Goal: Task Accomplishment & Management: Use online tool/utility

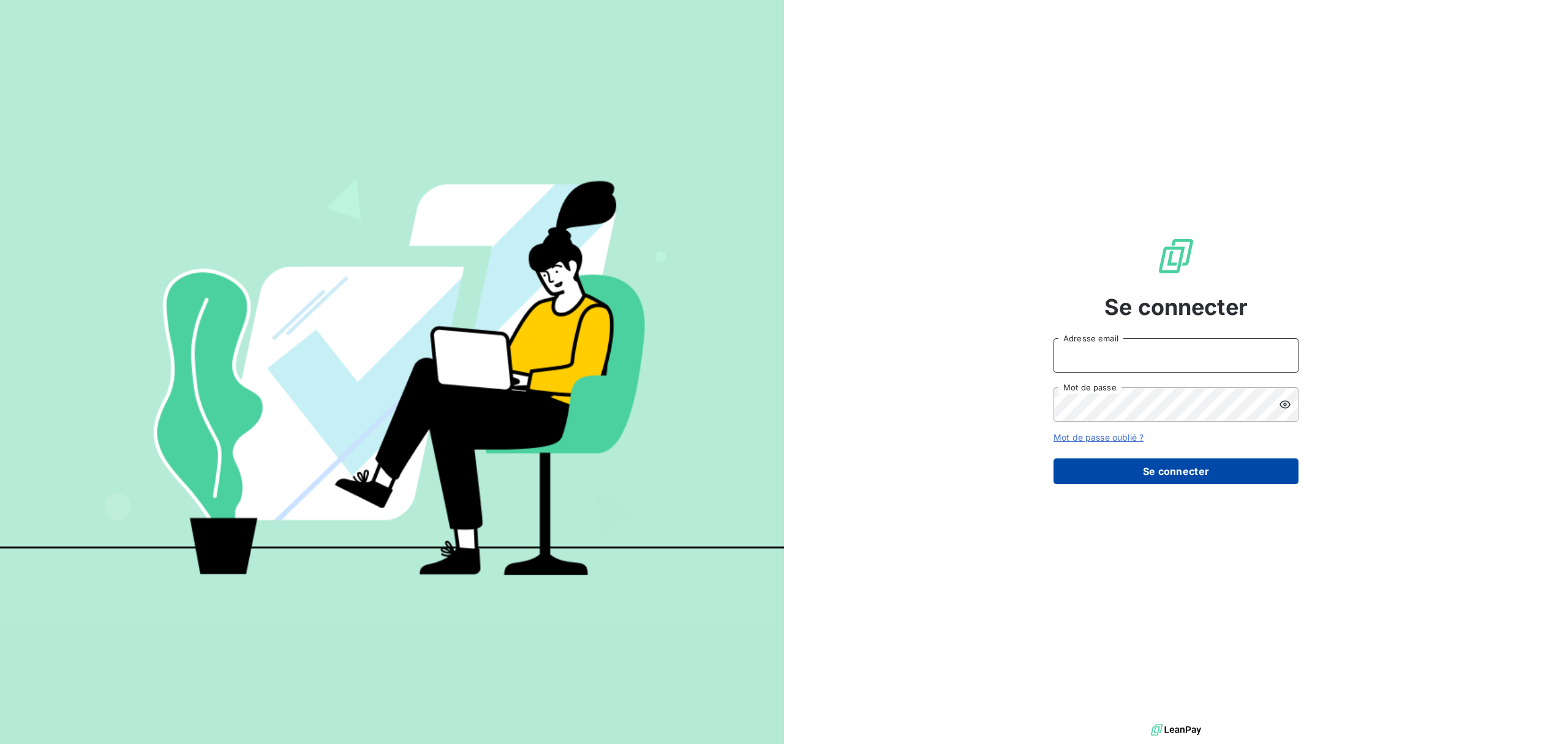
type input "[EMAIL_ADDRESS][DOMAIN_NAME]"
click at [1159, 466] on button "Se connecter" at bounding box center [1176, 471] width 245 height 26
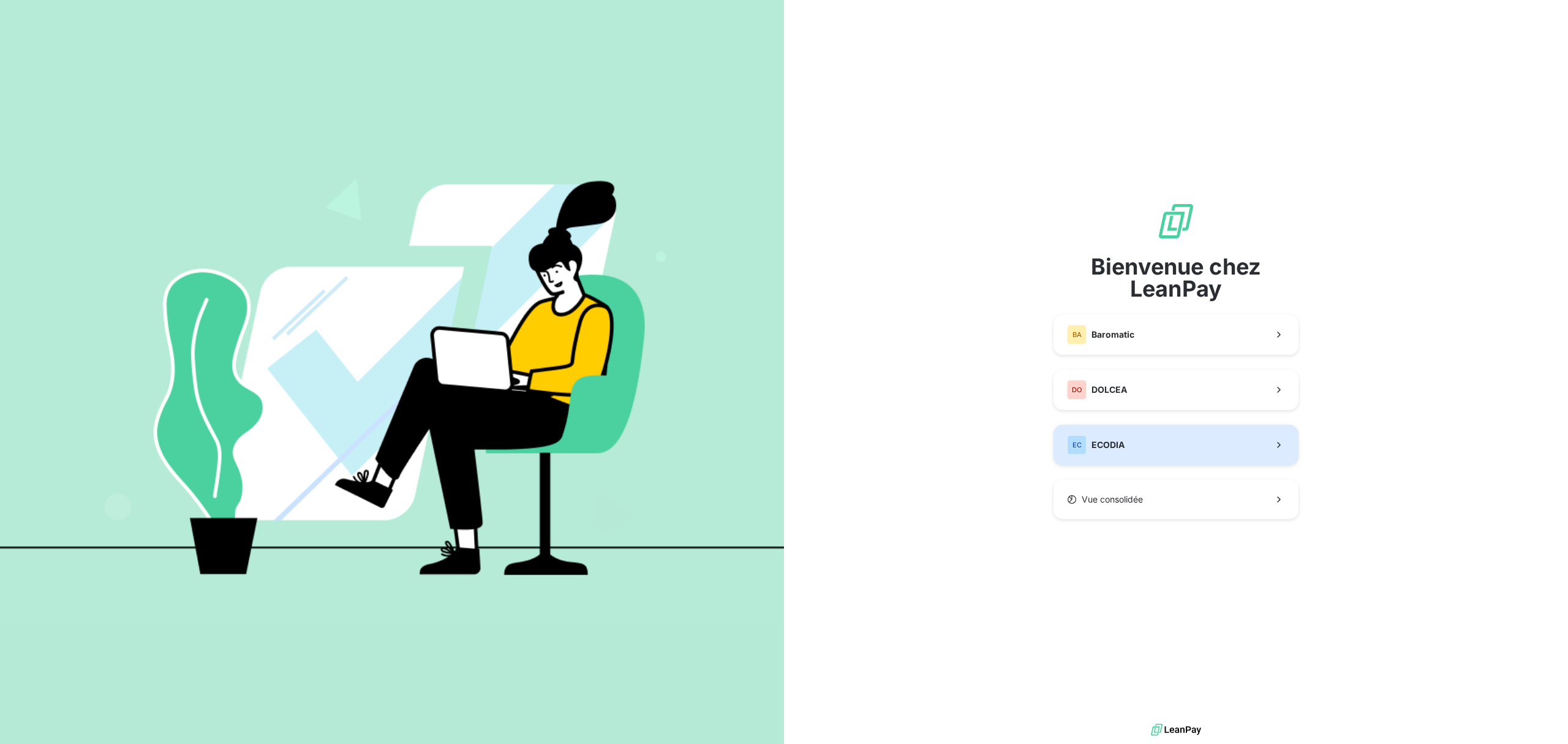
click at [1133, 463] on button "EC ECODIA" at bounding box center [1176, 445] width 245 height 40
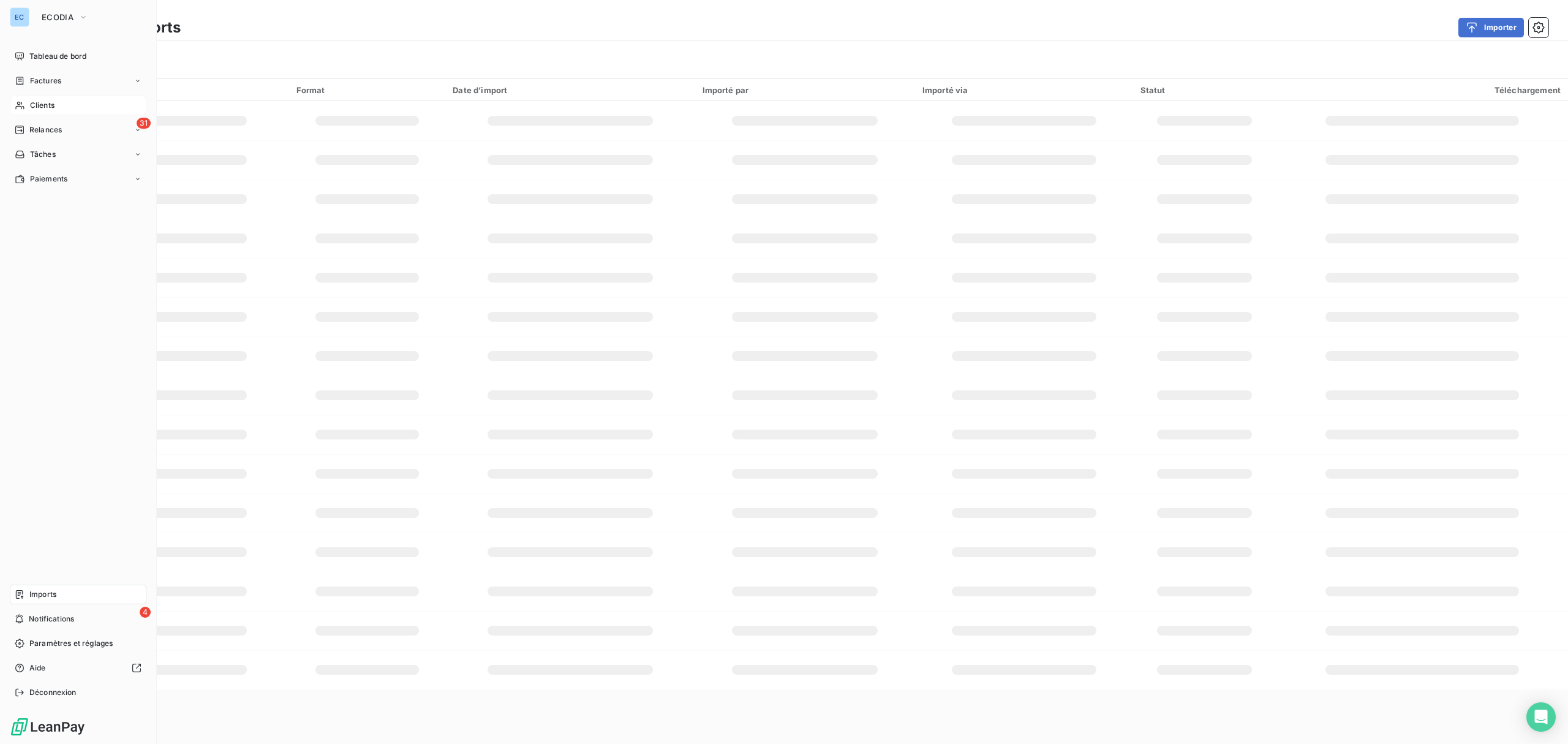
click at [57, 110] on div "Clients" at bounding box center [78, 105] width 137 height 20
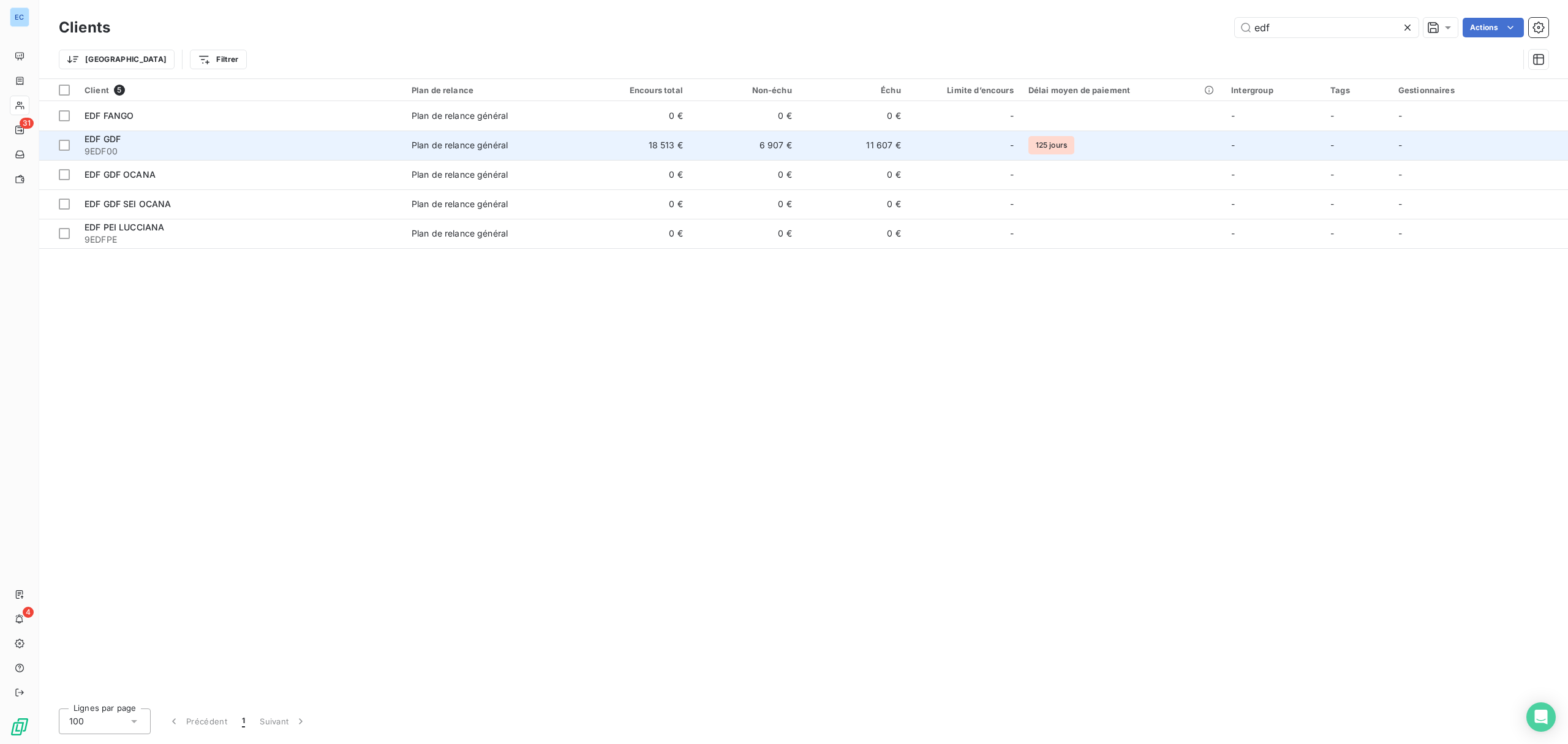
type input "edf"
click at [990, 151] on div at bounding box center [995, 145] width 20 height 20
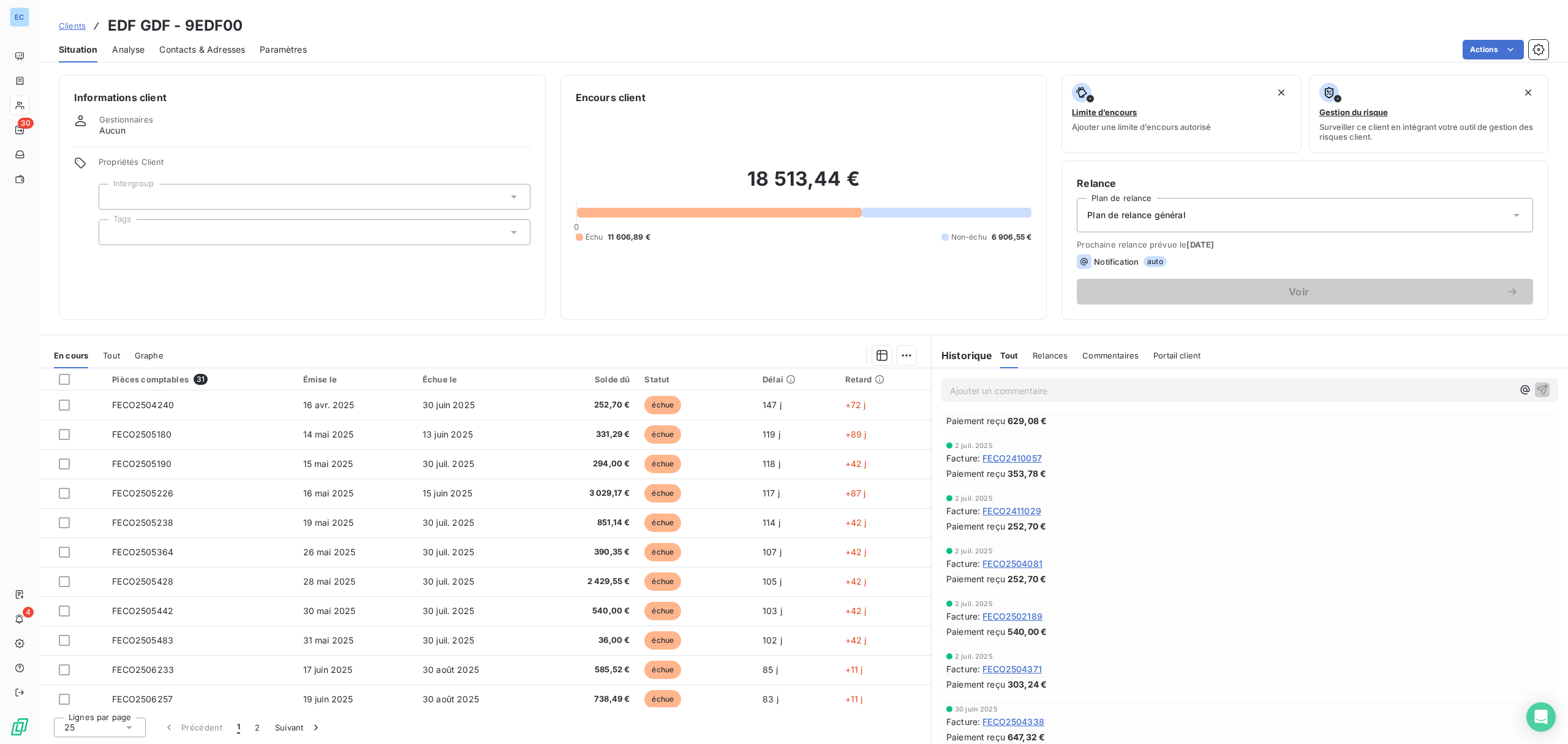
scroll to position [1633, 0]
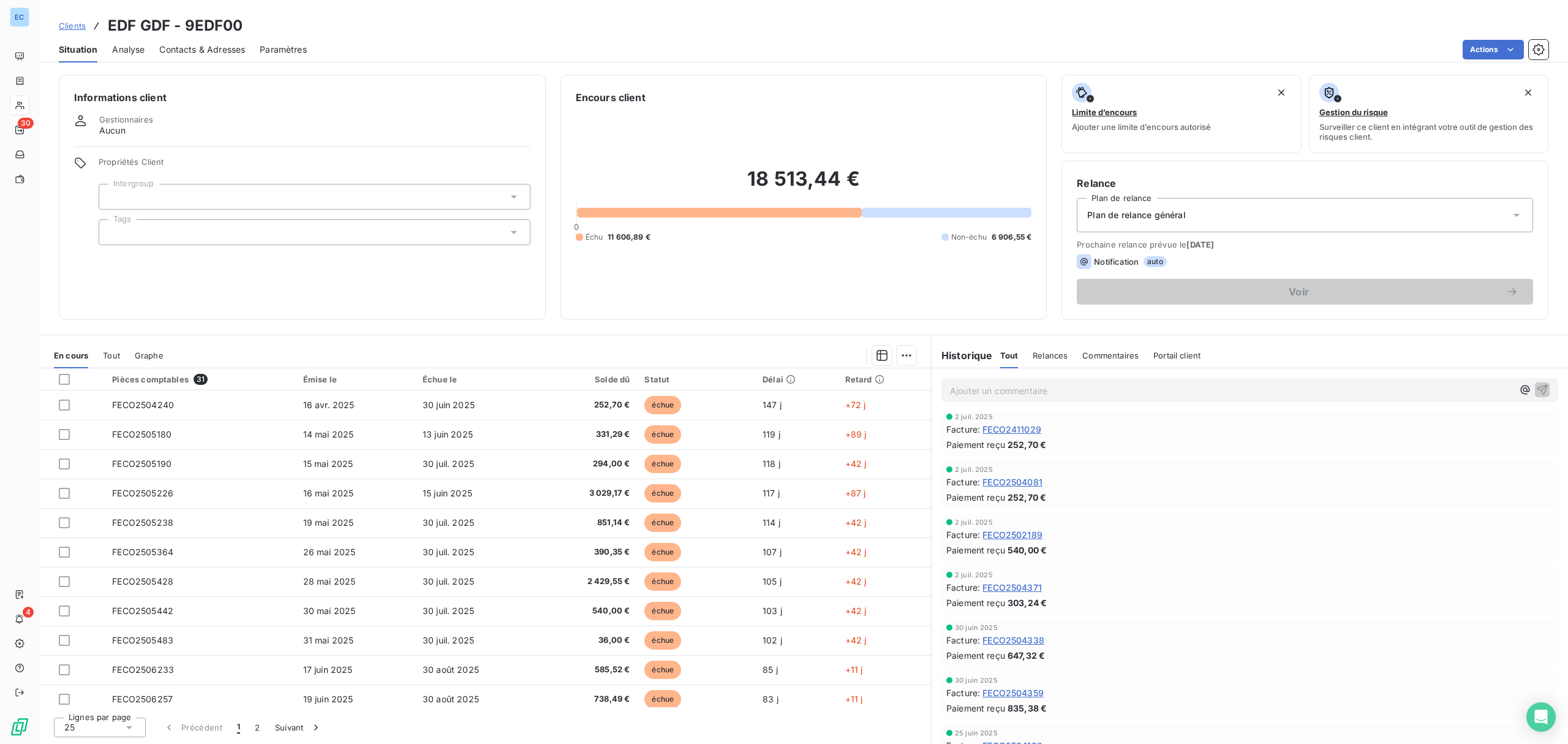
click at [126, 348] on div "En cours Tout Graphe" at bounding box center [485, 355] width 892 height 26
click at [116, 349] on div "Tout" at bounding box center [112, 355] width 17 height 26
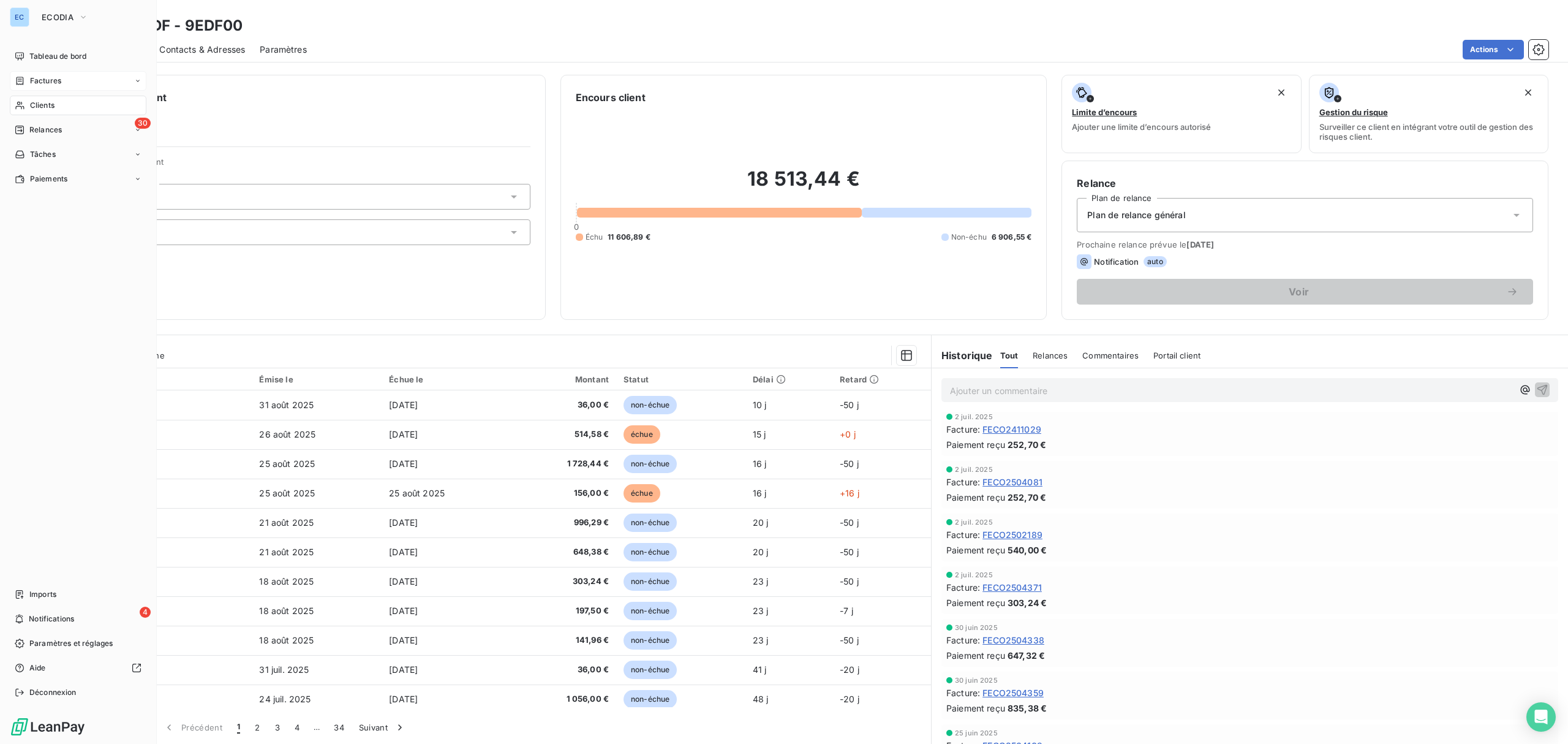
click at [44, 82] on span "Factures" at bounding box center [45, 81] width 31 height 11
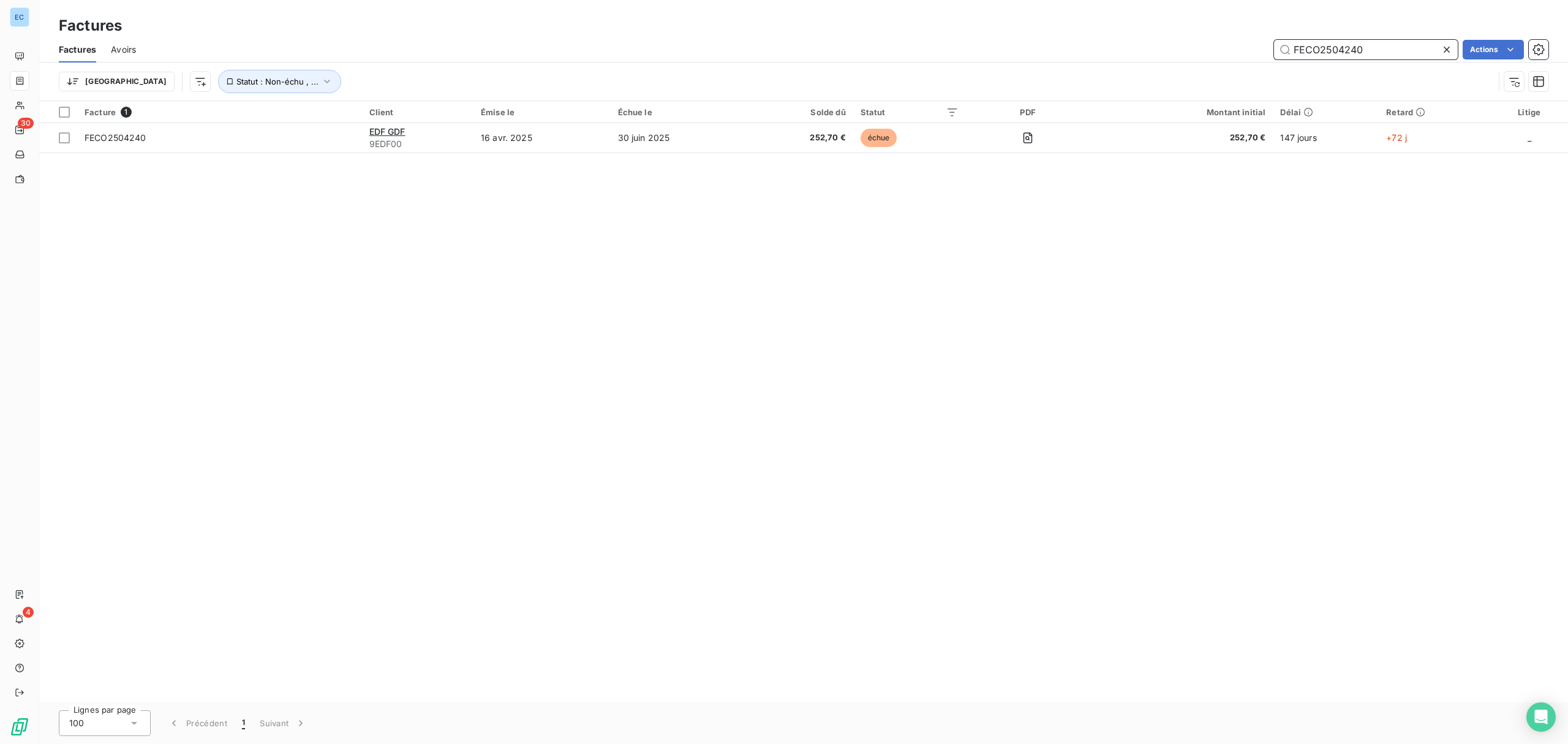
click at [1331, 50] on input "FECO2504240" at bounding box center [1366, 50] width 184 height 20
paste input "518"
click at [1301, 44] on input "FECO2505180" at bounding box center [1366, 50] width 184 height 20
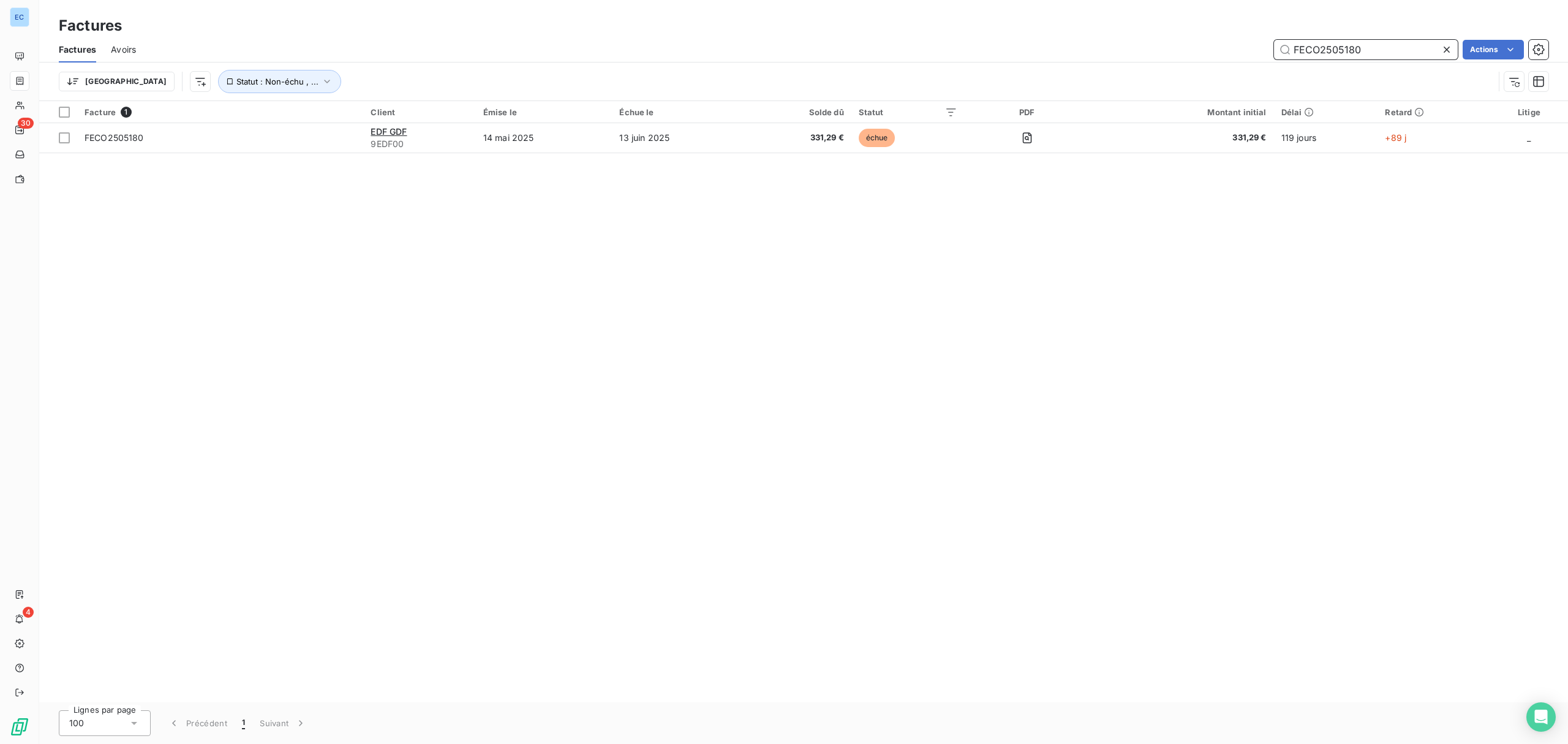
paste input "9"
type input "FECO2505190"
click at [1472, 45] on html "EC 30 4 Factures Factures Avoirs FECO2505190 Actions Trier Statut : Non-échu , …" at bounding box center [784, 372] width 1568 height 744
click at [1385, 40] on html "EC 30 4 Factures Factures Avoirs FECO2505190 Actions Mettre les factures en lit…" at bounding box center [784, 372] width 1568 height 744
click at [1309, 42] on html "EC 30 4 Factures Factures Avoirs FECO2505190 Actions Mettre les factures en lit…" at bounding box center [784, 372] width 1568 height 744
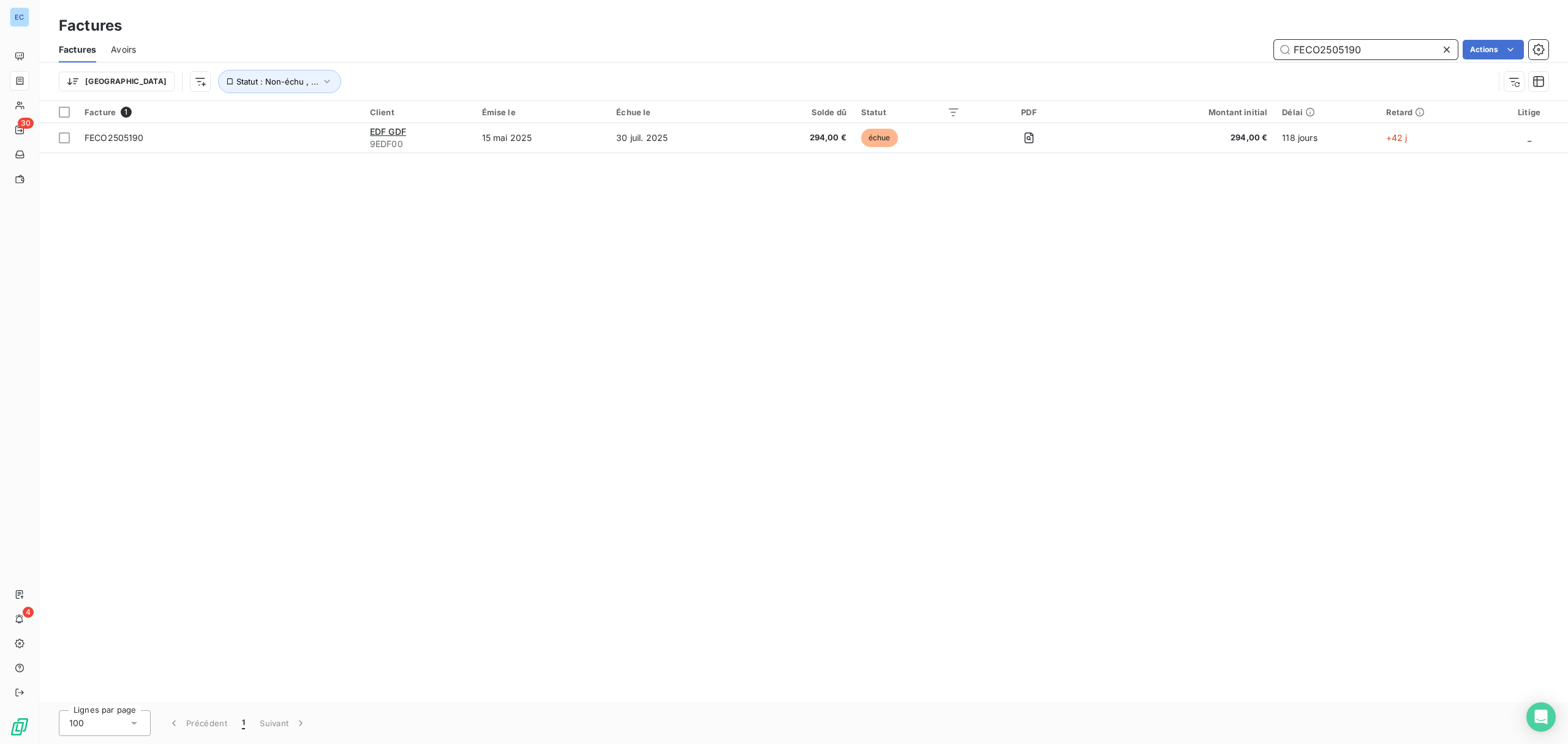
click at [1309, 42] on input "FECO2505190" at bounding box center [1366, 50] width 184 height 20
paste input "226"
click at [1307, 47] on input "FECO2505226" at bounding box center [1366, 50] width 184 height 20
paste input "38"
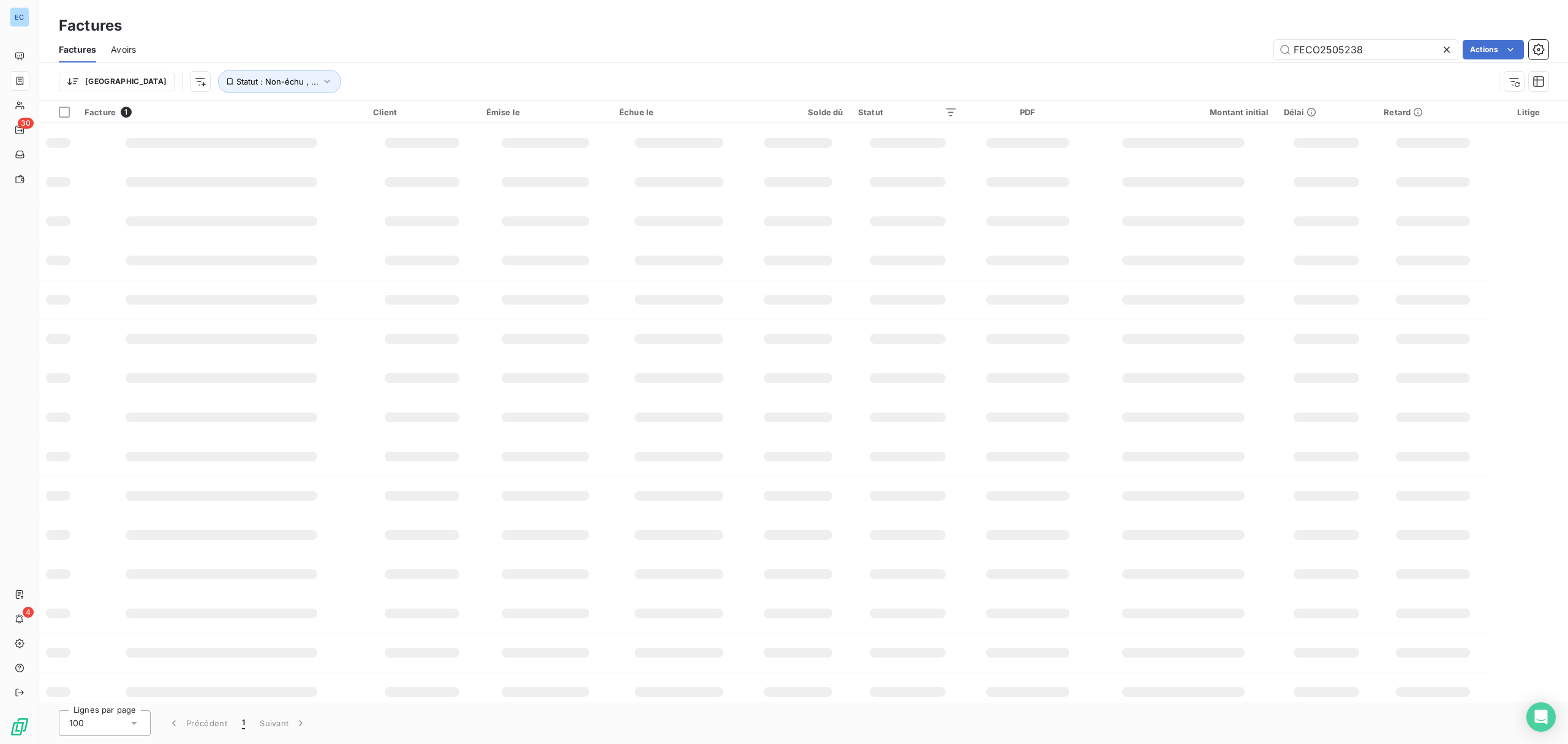
click at [1239, 283] on div "Facture 1 Client Émise le Échue le Solde dû Statut PDF Montant initial Délai Re…" at bounding box center [803, 402] width 1529 height 601
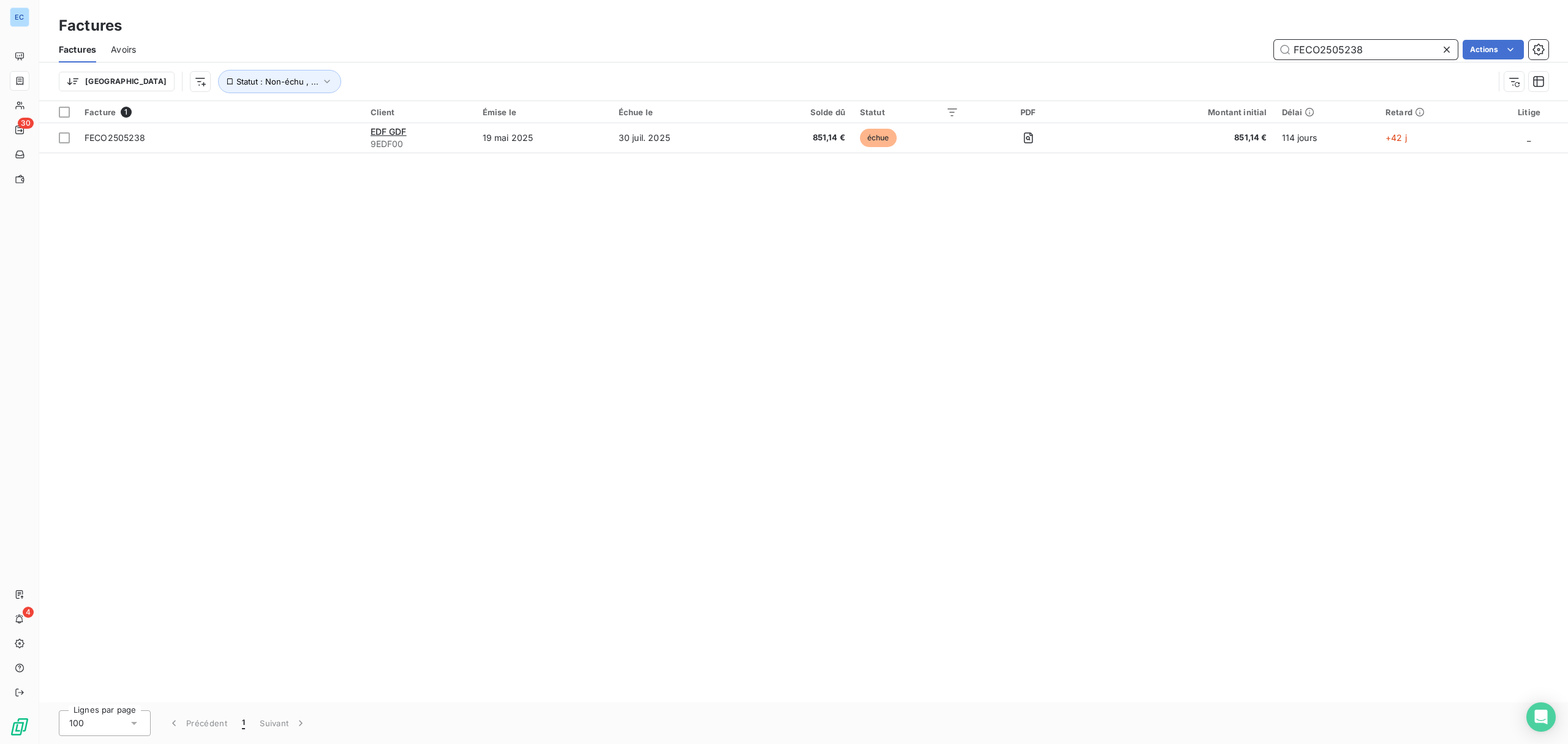
click at [1339, 53] on input "FECO2505238" at bounding box center [1366, 50] width 184 height 20
paste input "364"
click at [1347, 50] on input "FECO2505364" at bounding box center [1366, 50] width 184 height 20
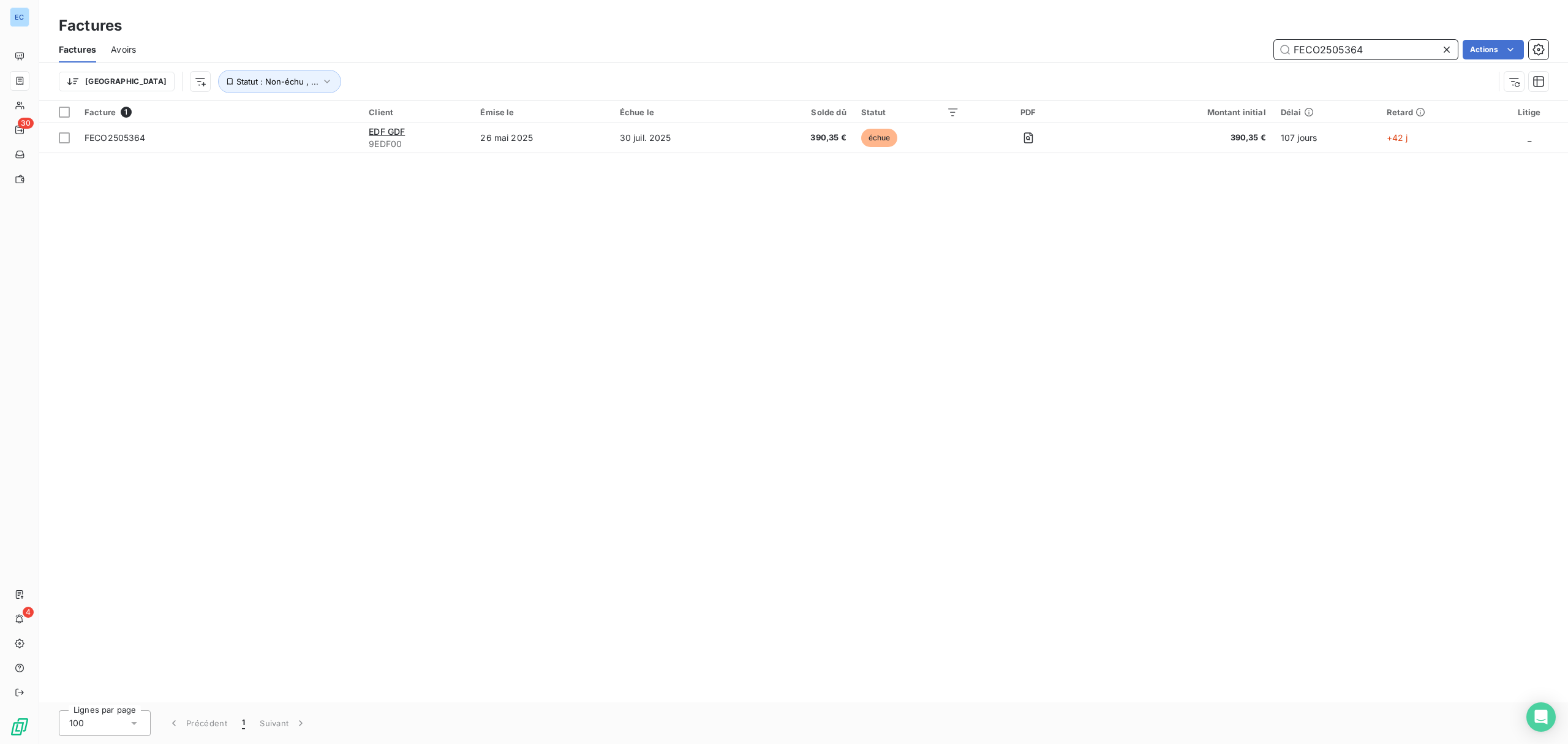
paste input "428"
click at [1288, 55] on input "FECO2505428" at bounding box center [1366, 50] width 184 height 20
paste input "42"
click at [1329, 43] on input "FECO2505442" at bounding box center [1366, 50] width 184 height 20
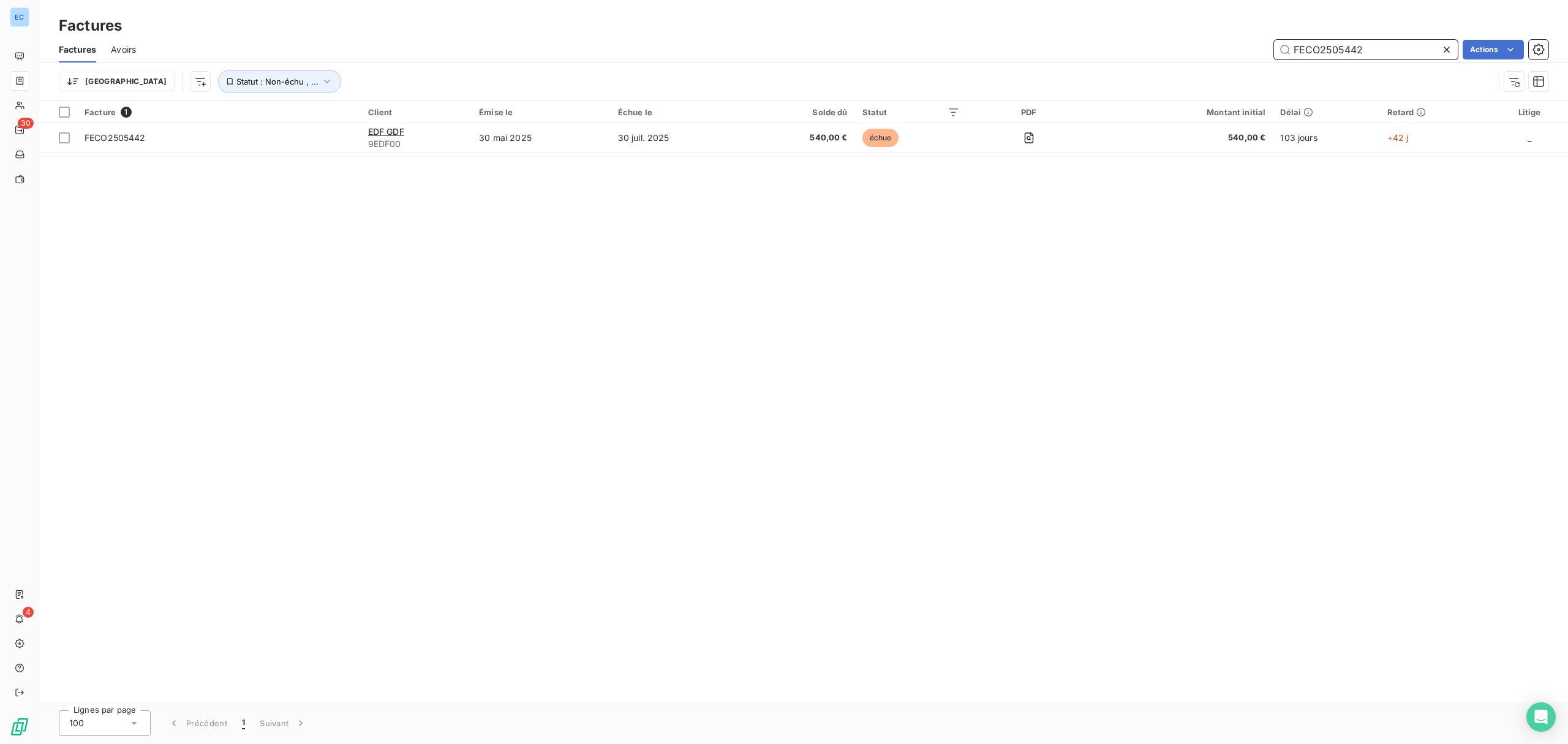
click at [1329, 43] on input "FECO2505442" at bounding box center [1366, 50] width 184 height 20
paste input "83"
click at [1342, 47] on input "FECO2505483" at bounding box center [1366, 50] width 184 height 20
paste input "623"
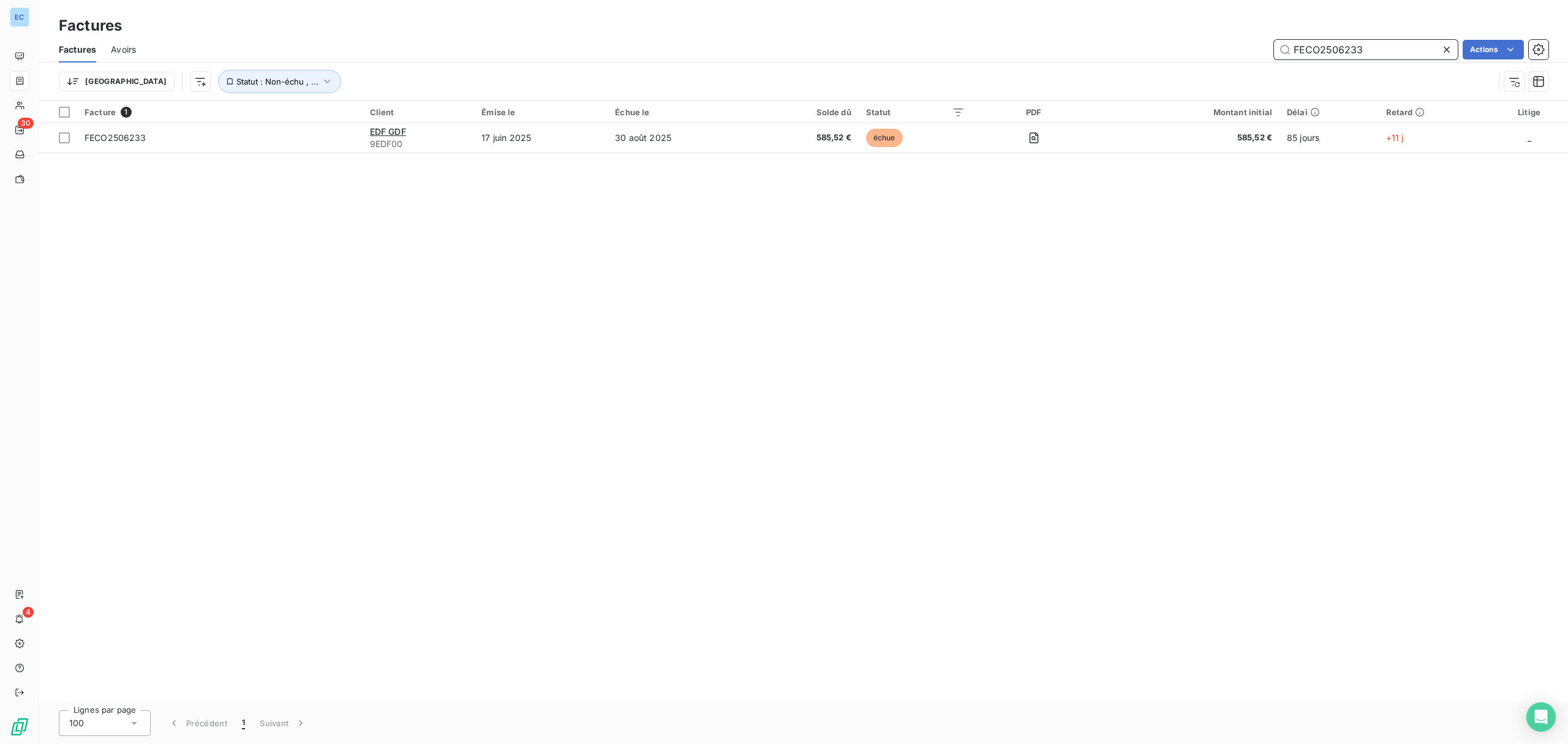
click at [1339, 55] on input "FECO2506233" at bounding box center [1366, 50] width 184 height 20
paste input "57"
click at [1329, 40] on input "FECO2506257" at bounding box center [1366, 50] width 184 height 20
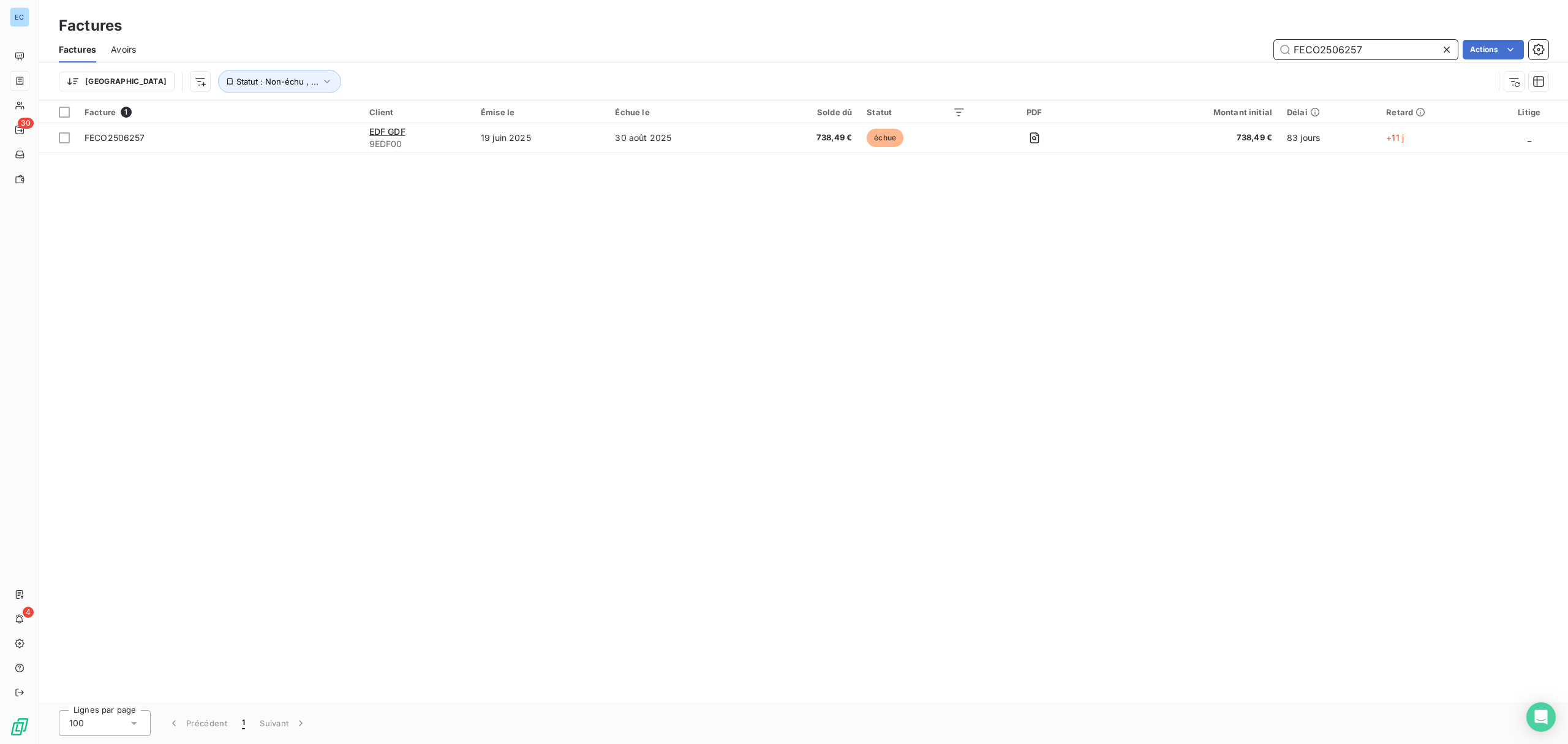
paste input "382"
type input "FECO2506382"
